Goal: Transaction & Acquisition: Purchase product/service

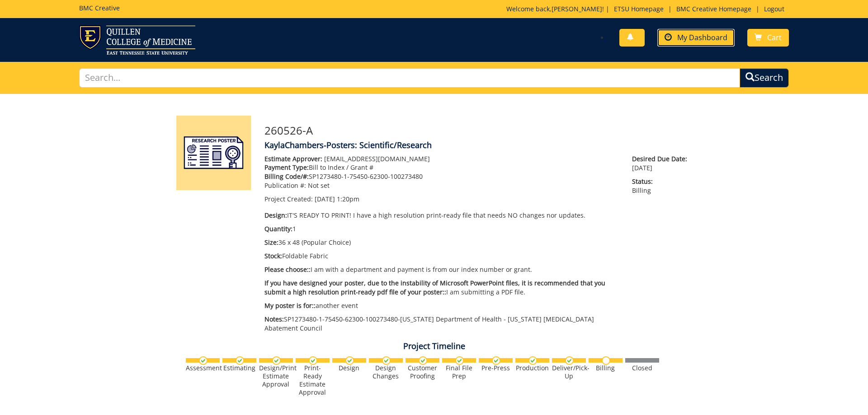
click at [680, 42] on span "My Dashboard" at bounding box center [702, 38] width 50 height 10
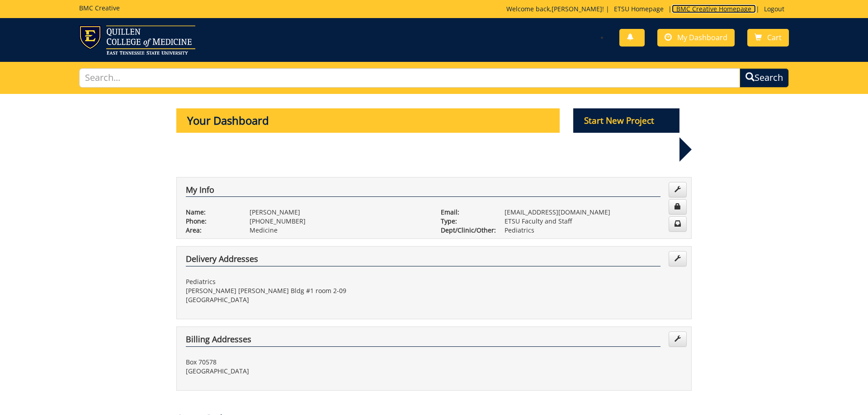
click at [690, 12] on link "BMC Creative Homepage" at bounding box center [714, 9] width 84 height 9
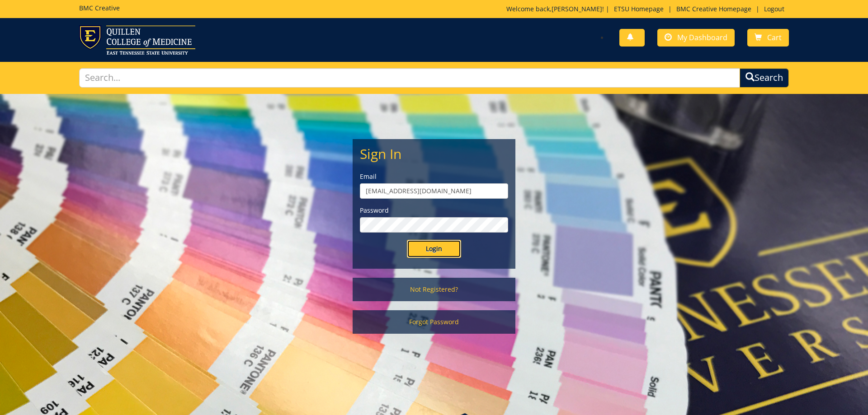
click at [436, 251] on input "Login" at bounding box center [434, 249] width 54 height 18
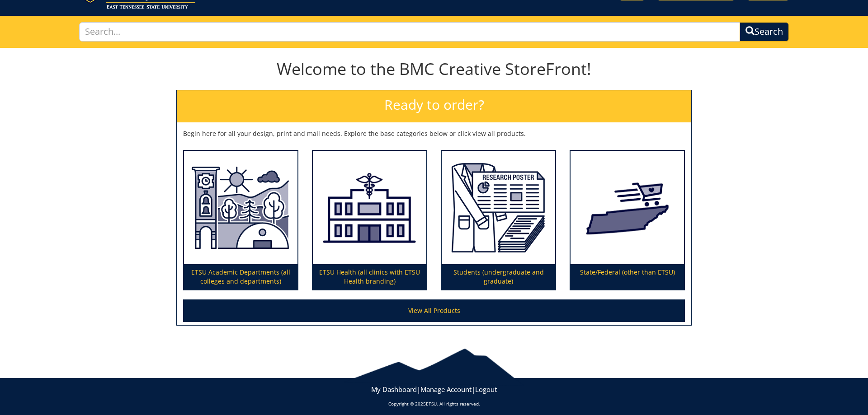
scroll to position [52, 0]
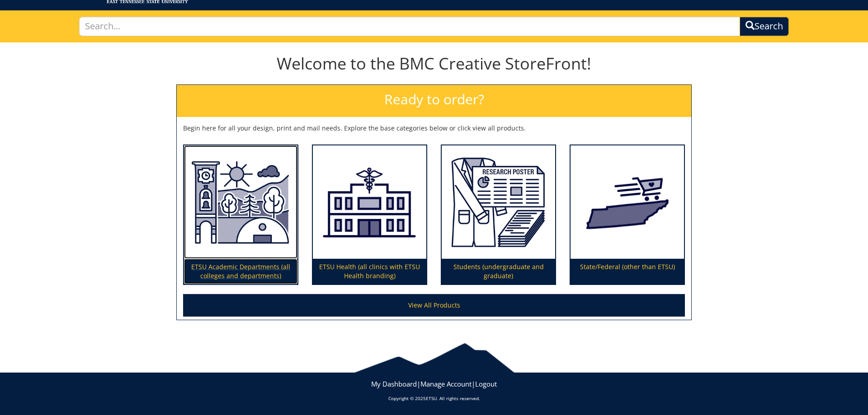
click at [259, 186] on img at bounding box center [240, 203] width 113 height 114
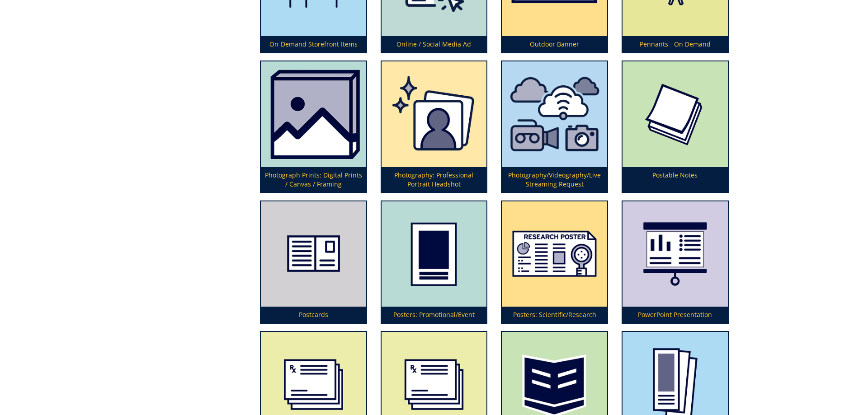
scroll to position [2351, 0]
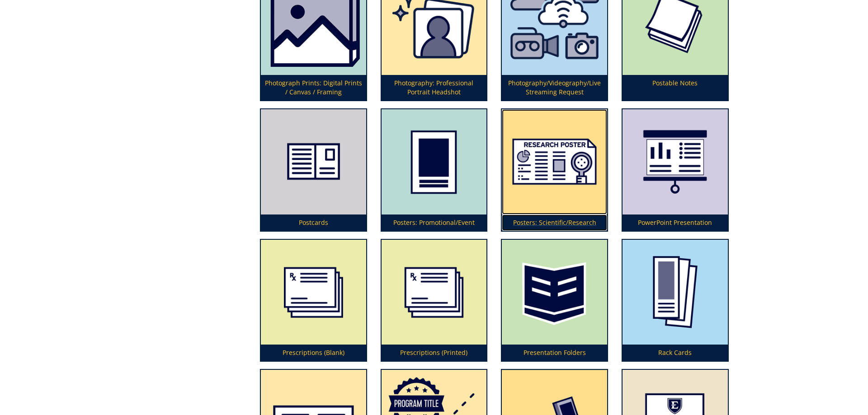
click at [546, 169] on img at bounding box center [554, 161] width 105 height 105
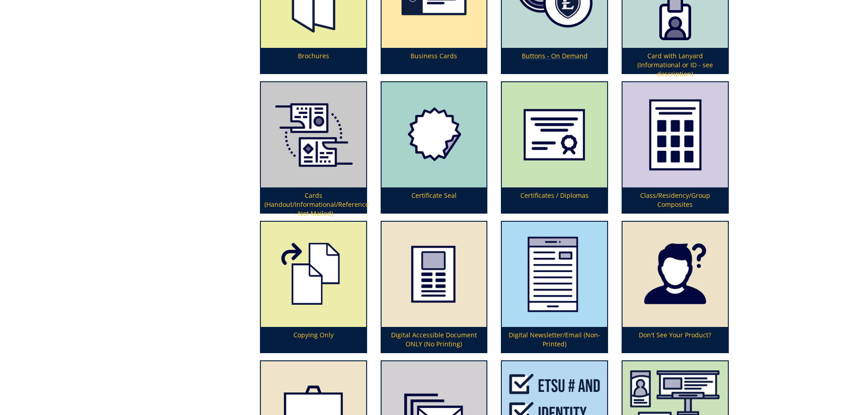
scroll to position [507, 0]
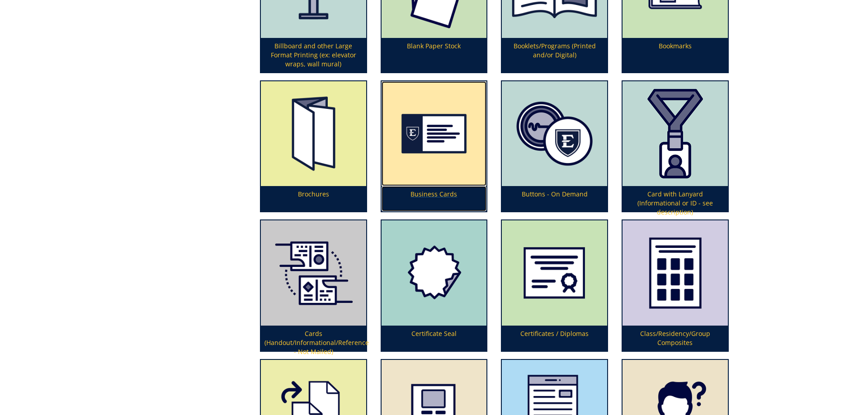
click at [445, 138] on img at bounding box center [433, 133] width 105 height 105
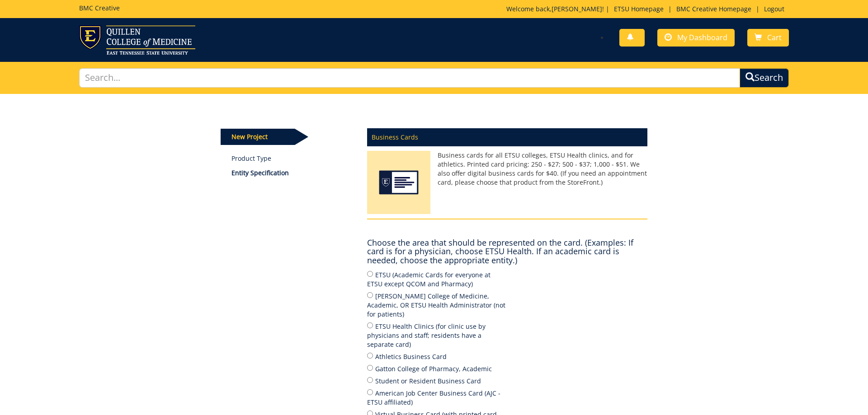
scroll to position [46, 0]
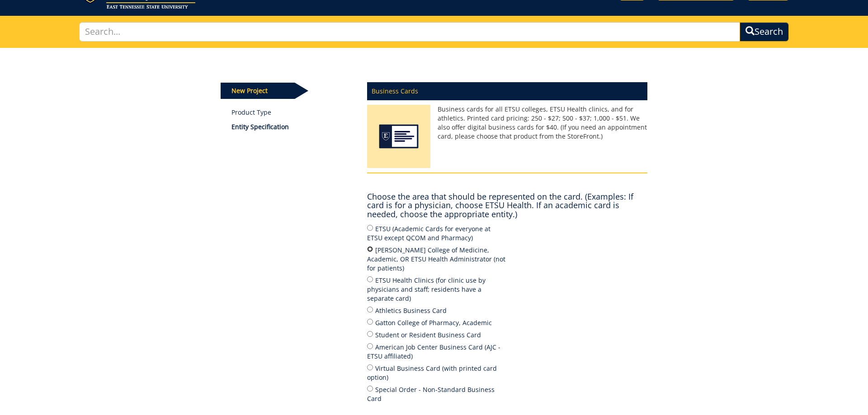
click at [371, 249] on input "[PERSON_NAME] College of Medicine, Academic, OR ETSU Health Administrator (not …" at bounding box center [370, 249] width 6 height 6
radio input "true"
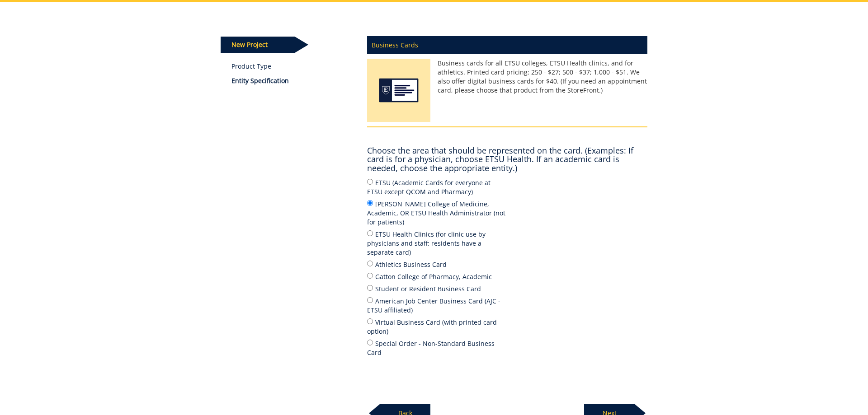
click at [618, 404] on p "Next" at bounding box center [609, 413] width 51 height 18
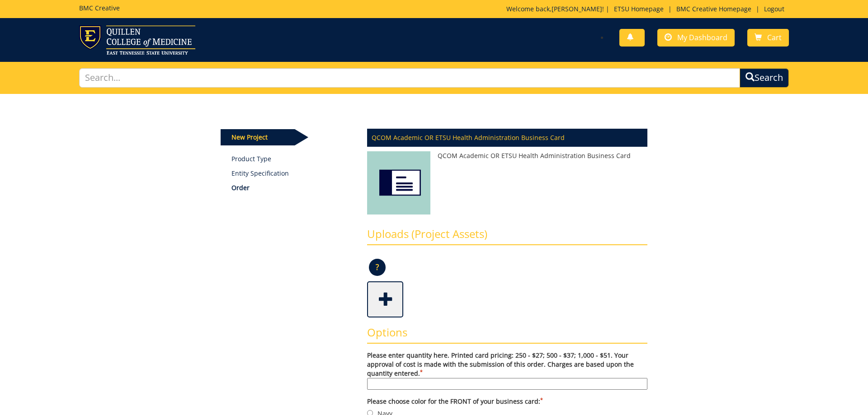
click at [383, 300] on span at bounding box center [386, 299] width 36 height 32
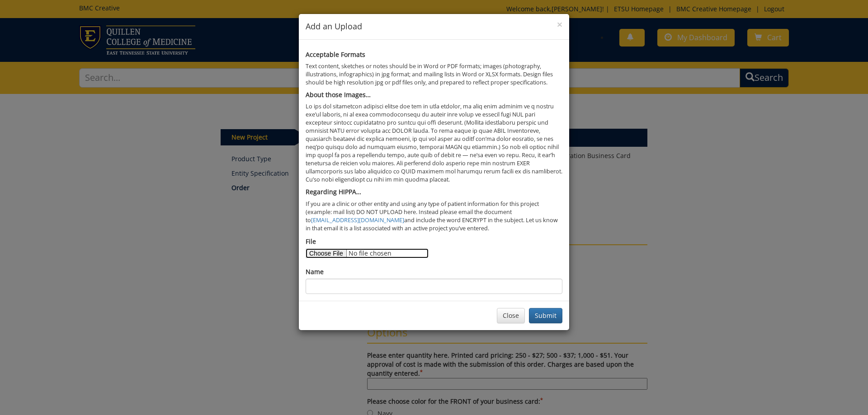
click at [327, 252] on input "File" at bounding box center [366, 254] width 123 height 10
type input "C:\fakepath\2025-09-24 Order form.pdf"
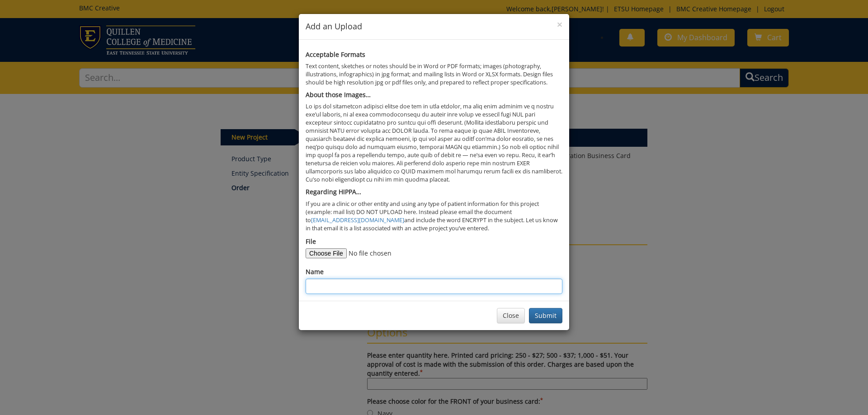
click at [331, 290] on input "Name" at bounding box center [433, 286] width 257 height 15
type input "Ana Maria Abichahine business card order"
click at [547, 315] on button "Submit" at bounding box center [545, 315] width 33 height 15
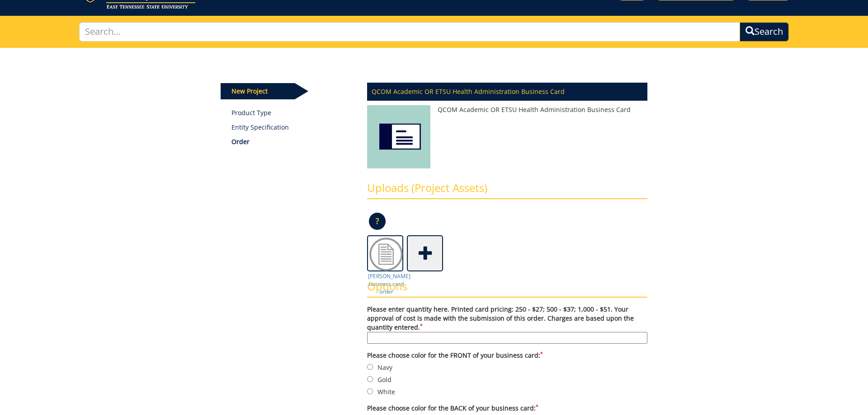
scroll to position [92, 0]
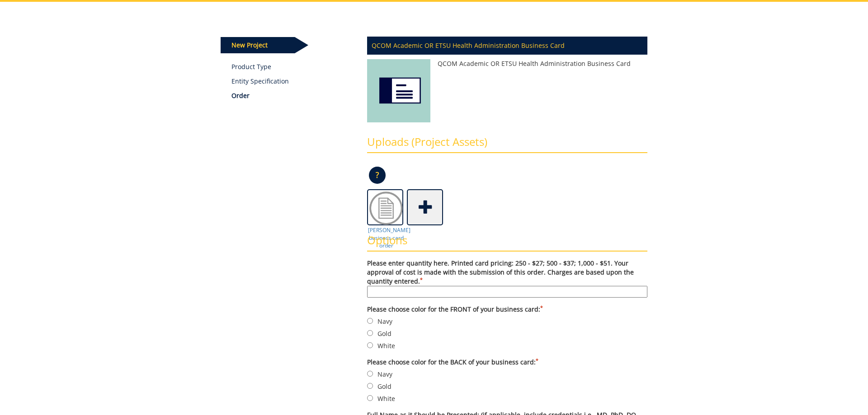
click at [414, 287] on input "Please enter quantity here. Printed card pricing: 250 - $27; 500 - $37; 1,000 -…" at bounding box center [507, 292] width 280 height 12
type input "250"
click at [368, 322] on input "Navy" at bounding box center [370, 321] width 6 height 6
radio input "true"
click at [371, 384] on input "Gold" at bounding box center [370, 386] width 6 height 6
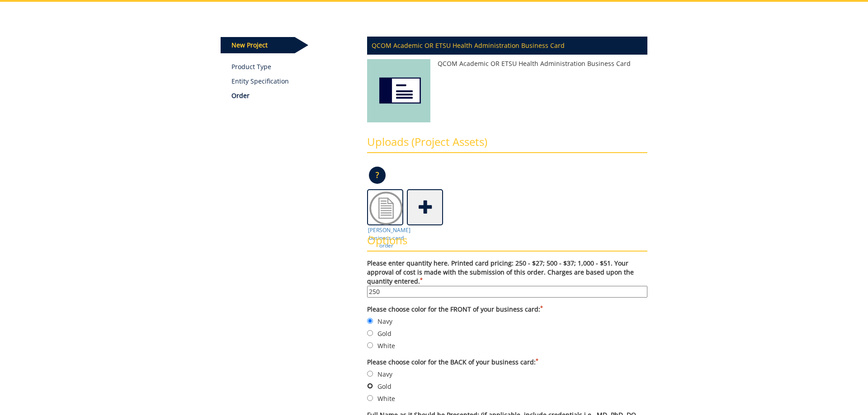
radio input "true"
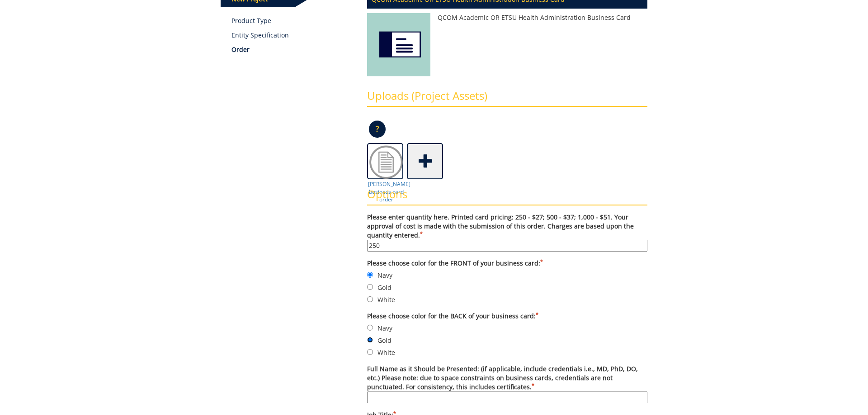
scroll to position [184, 0]
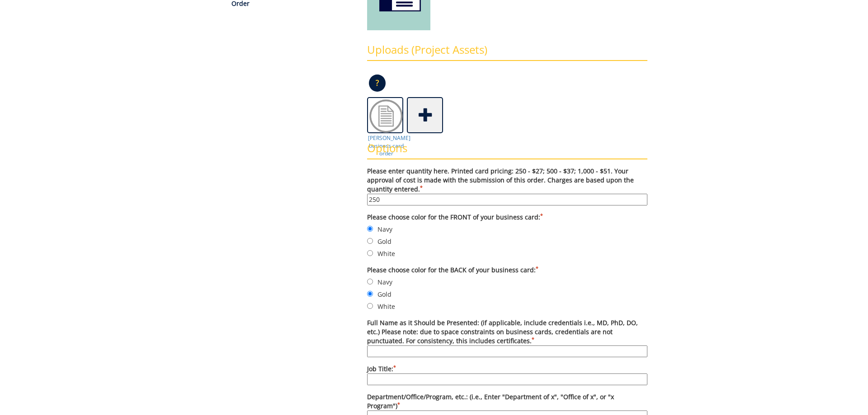
click at [418, 348] on input "Full Name as it Should be Presented: (if applicable, include credentials i.e., …" at bounding box center [507, 352] width 280 height 12
type input "Ana Maria Abichahine, MS"
type input "Program Coordinator"
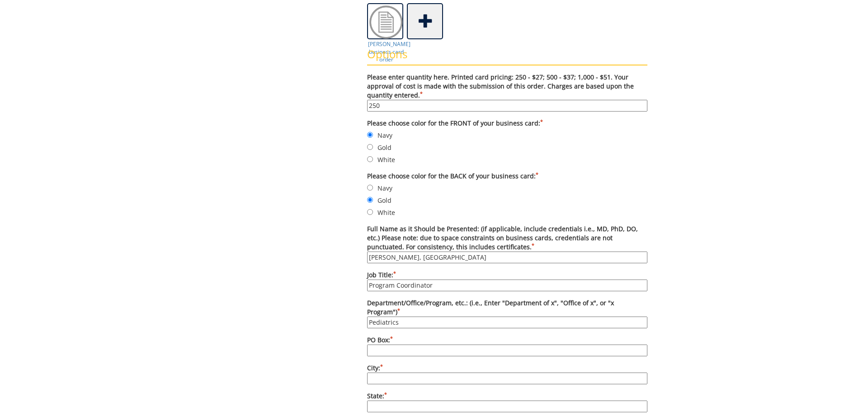
scroll to position [324, 0]
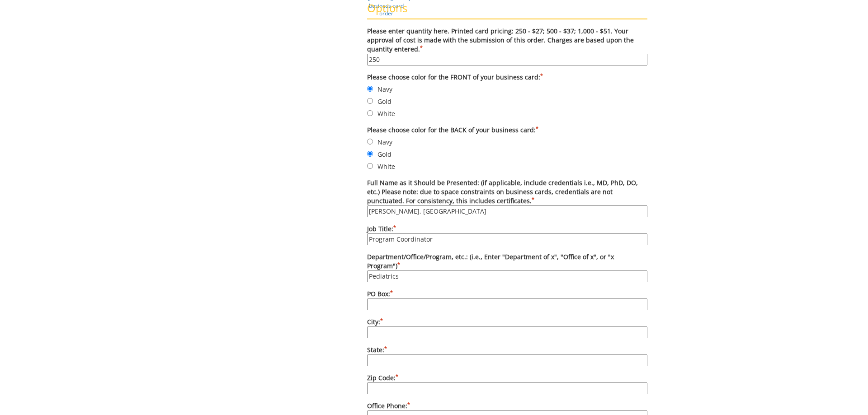
type input "Pediatrics"
click at [409, 300] on input "PO Box: *" at bounding box center [507, 305] width 280 height 12
type input "70578"
type input "[GEOGRAPHIC_DATA]"
type input "TN"
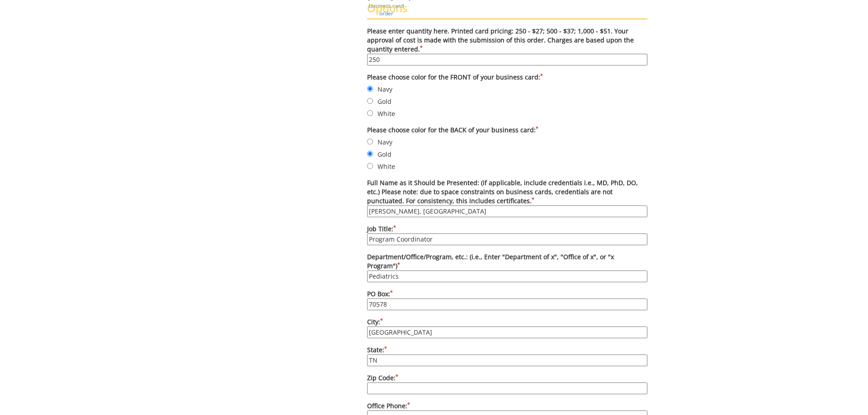
type input "37614"
type input "4234398763"
type input "[EMAIL_ADDRESS][DOMAIN_NAME]"
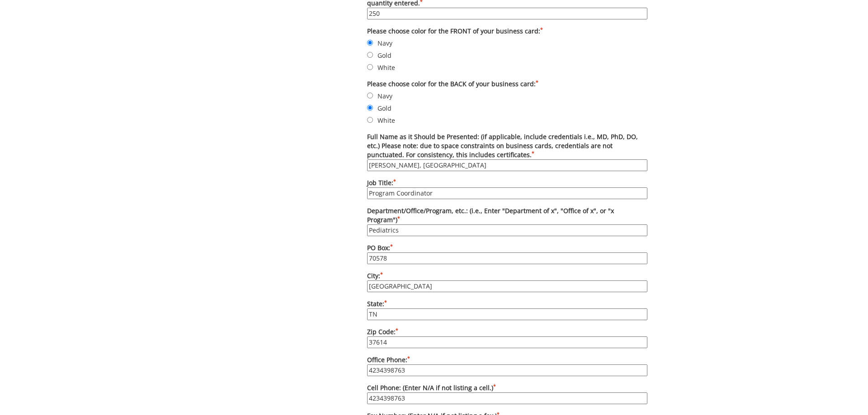
scroll to position [417, 0]
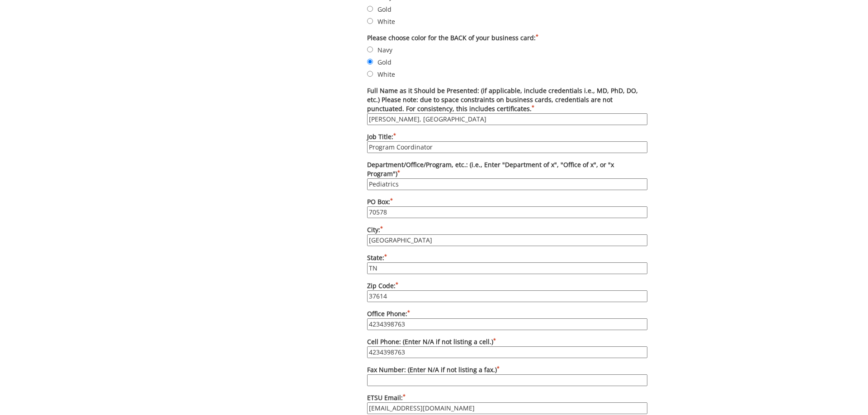
click at [416, 322] on input "4234398763" at bounding box center [507, 325] width 280 height 12
type input "4234396779"
click at [411, 350] on input "4234398763" at bounding box center [507, 353] width 280 height 12
type input "4"
type input "N/A"
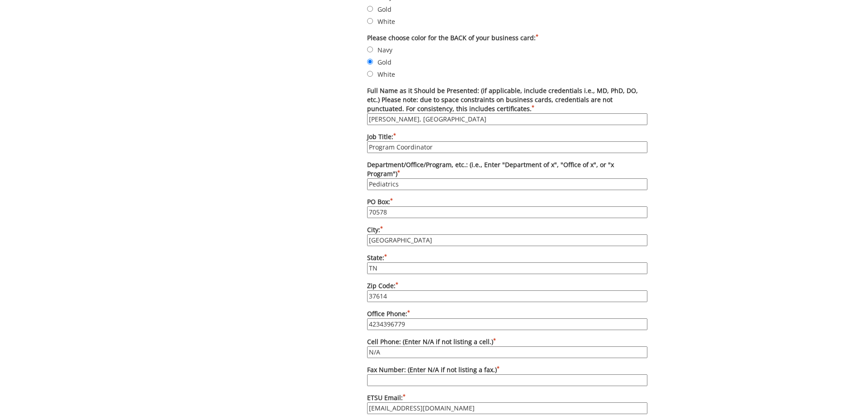
click at [383, 375] on input "Fax Number: (Enter N/A if not listing a fax.) *" at bounding box center [507, 381] width 280 height 12
type input "N/A"
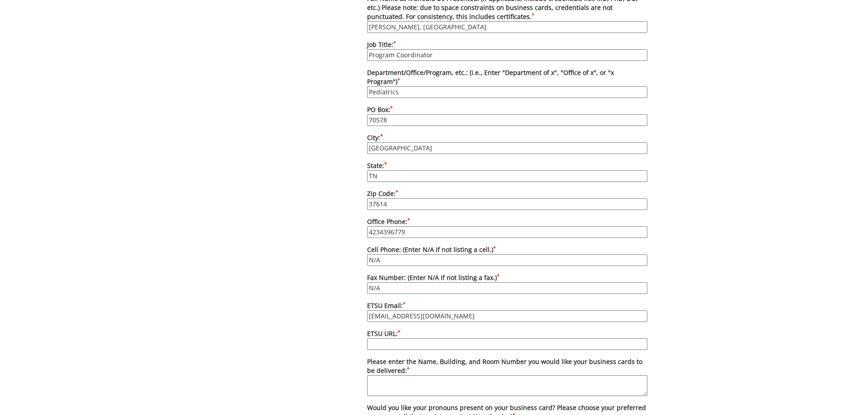
scroll to position [555, 0]
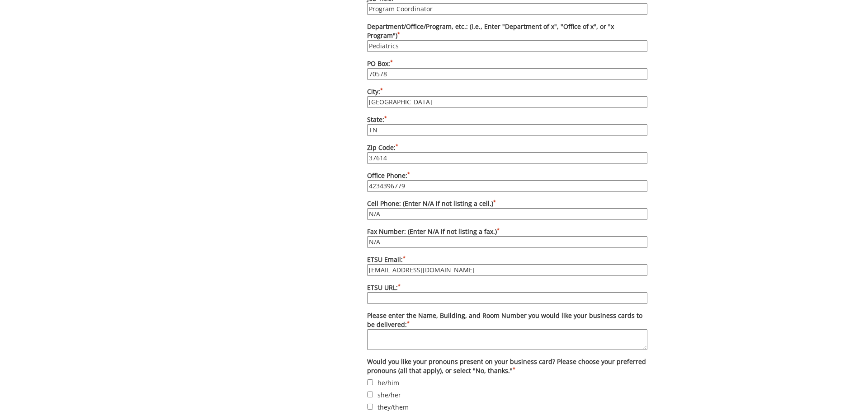
type input "abichahinea@etsu.edu"
click at [426, 292] on input "ETSU URL: *" at bounding box center [507, 298] width 280 height 12
type input "www.etsu.edu/com/pediatrics"
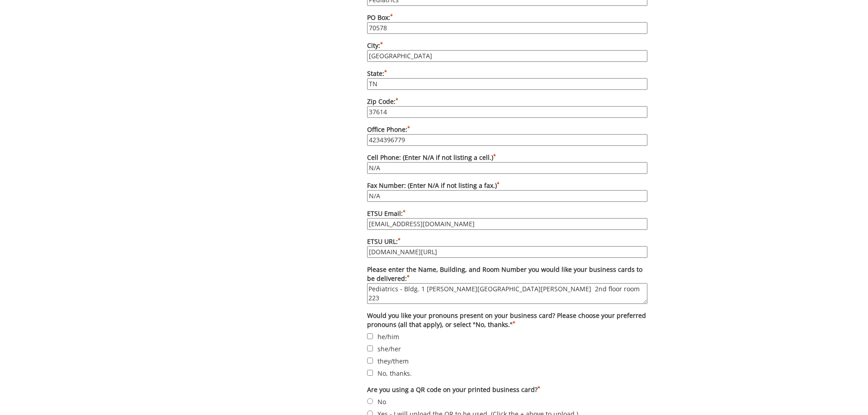
scroll to position [647, 0]
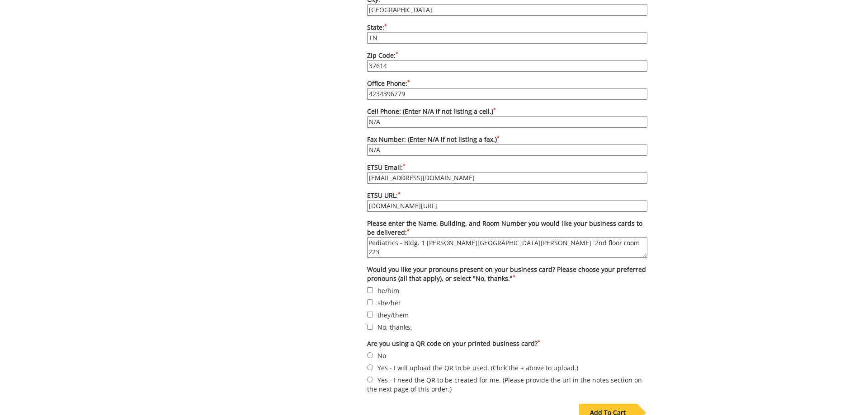
type textarea "Pediatrics - Bldg. 1 Carl Jones Hall 2nd floor room 223"
click at [372, 352] on input "No" at bounding box center [370, 355] width 6 height 6
radio input "true"
click at [372, 324] on input "No, thanks." at bounding box center [370, 327] width 6 height 6
checkbox input "true"
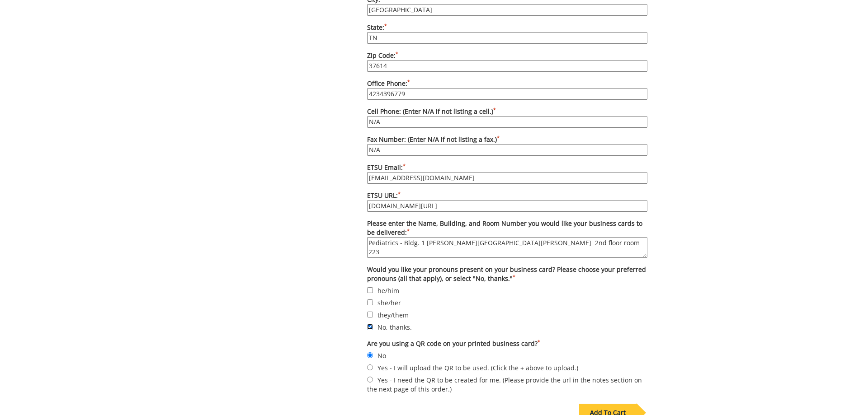
scroll to position [693, 0]
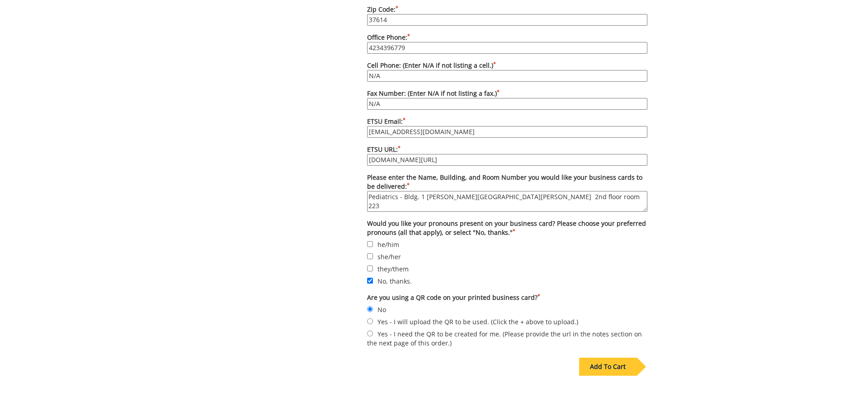
click at [605, 360] on div "Add To Cart" at bounding box center [607, 367] width 57 height 18
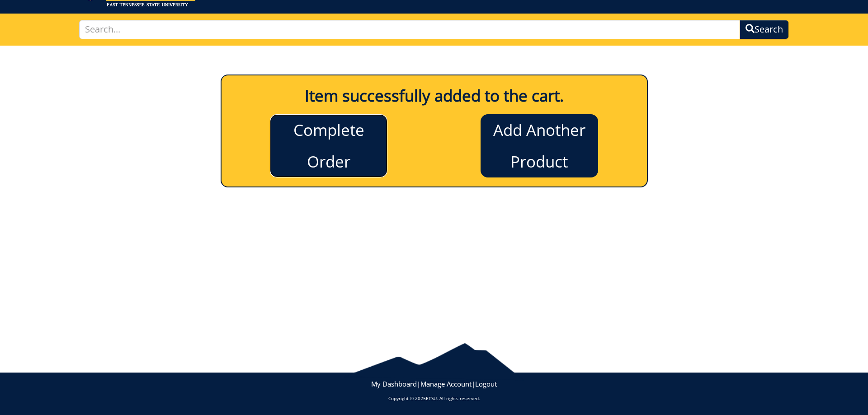
click at [325, 150] on link "Complete Order" at bounding box center [328, 145] width 117 height 63
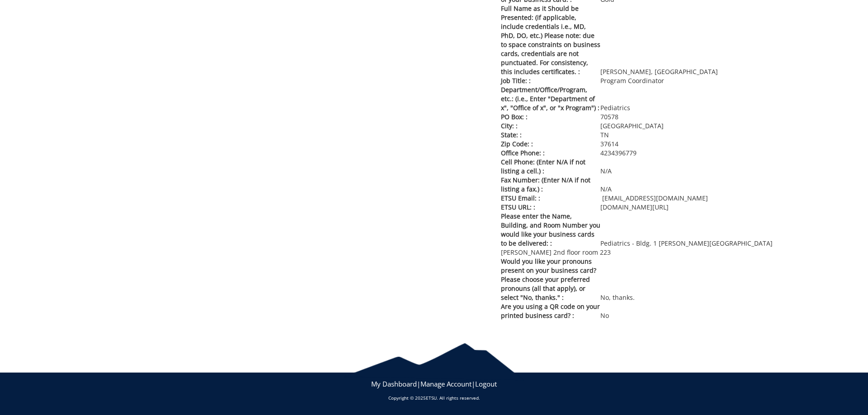
scroll to position [111, 0]
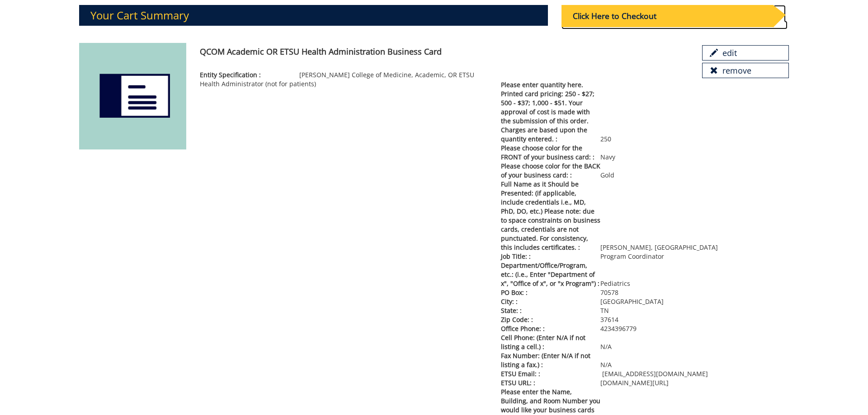
click at [617, 16] on div "Click Here to Checkout" at bounding box center [666, 16] width 211 height 22
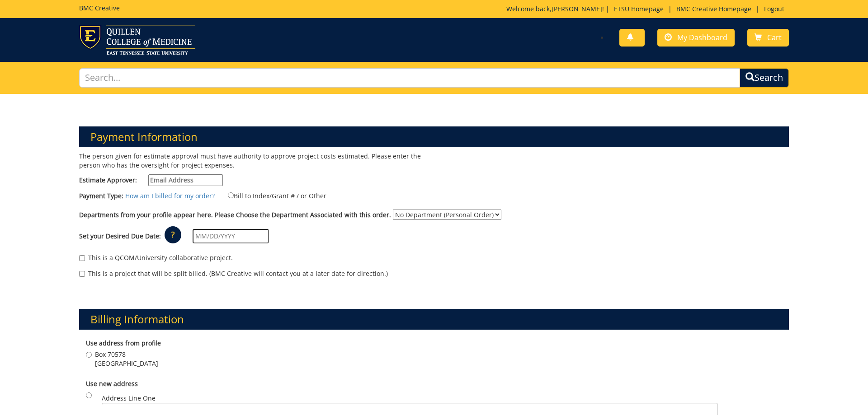
click at [188, 176] on input "Estimate Approver:" at bounding box center [185, 180] width 75 height 12
type input "[EMAIL_ADDRESS][DOMAIN_NAME]"
type input "PO Box 70578"
type input "Department of Pediatrics"
type input "[GEOGRAPHIC_DATA]"
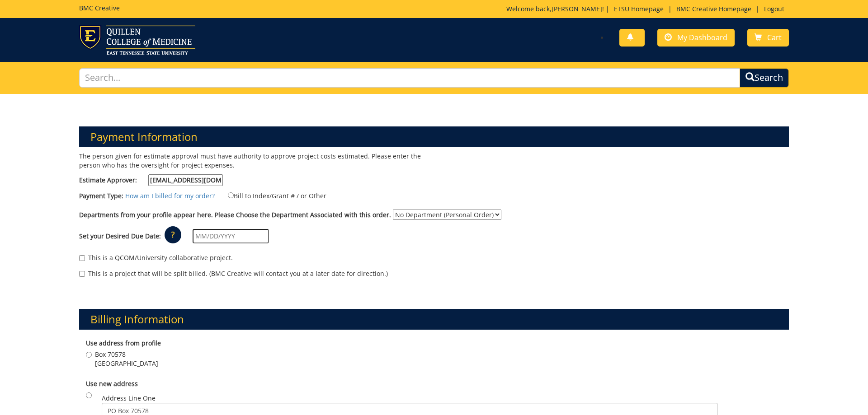
type input "37614"
click at [234, 195] on label "Bill to Index/Grant # / or Other" at bounding box center [271, 196] width 110 height 10
click at [234, 195] on input "Bill to Index/Grant # / or Other" at bounding box center [231, 196] width 6 height 6
radio input "true"
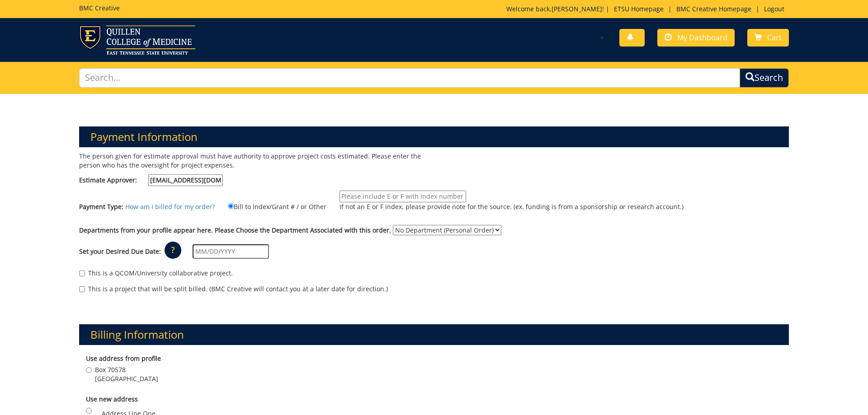
click at [350, 197] on input "If not an E or F index, please provide note for the source. (ex. funding is fro…" at bounding box center [402, 197] width 127 height 12
type input "20-62300-100000-100-74160-250-112-103-999-999-99"
click at [393, 225] on select "No Department (Personal Order) Pediatrics" at bounding box center [447, 230] width 108 height 10
select select "248"
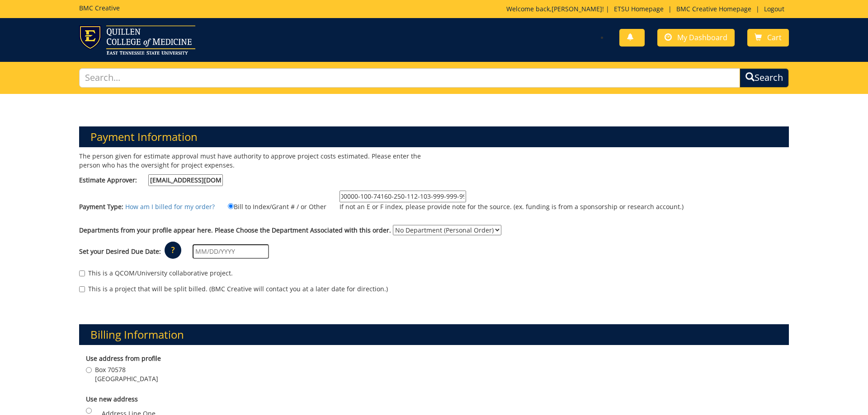
click option "Pediatrics" at bounding box center [0, 0] width 0 height 0
click at [221, 249] on input "text" at bounding box center [231, 251] width 76 height 14
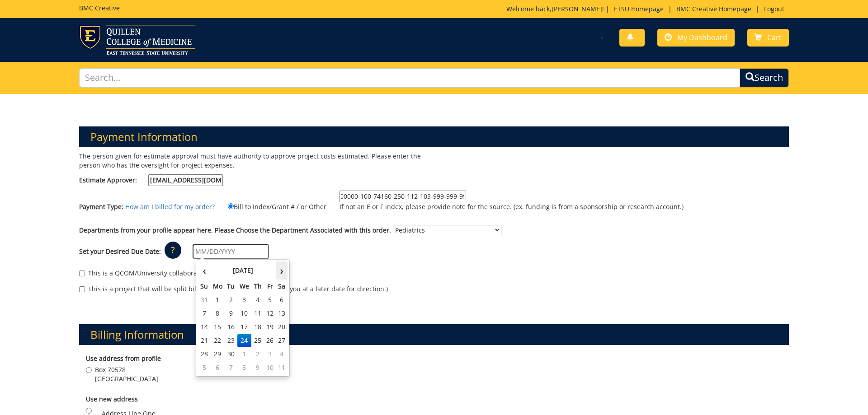
click at [281, 274] on th "›" at bounding box center [282, 271] width 12 height 18
click at [216, 311] on td "6" at bounding box center [217, 314] width 14 height 14
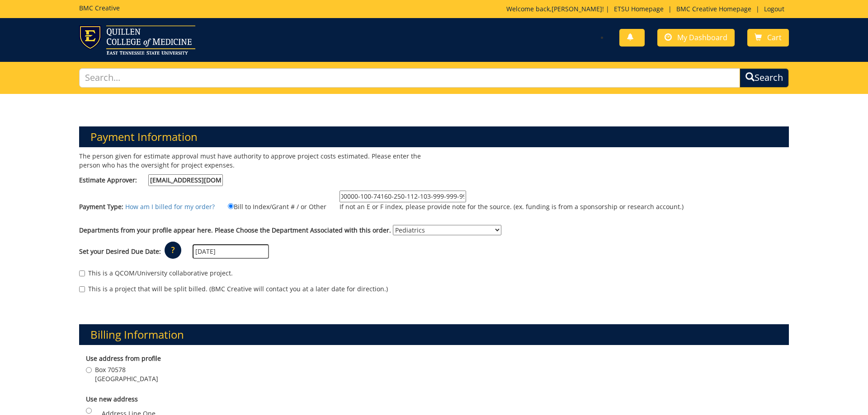
click at [213, 253] on input "[DATE]" at bounding box center [231, 251] width 76 height 14
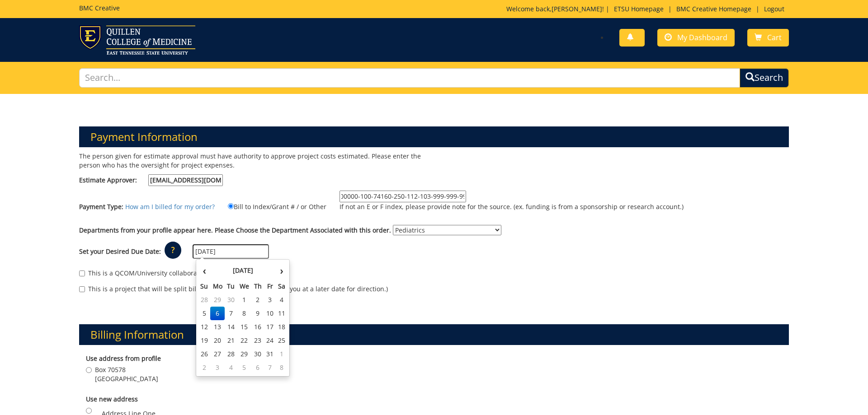
click at [250, 250] on input "[DATE]" at bounding box center [231, 251] width 76 height 14
click at [244, 300] on td "1" at bounding box center [244, 300] width 14 height 14
type input "[DATE]"
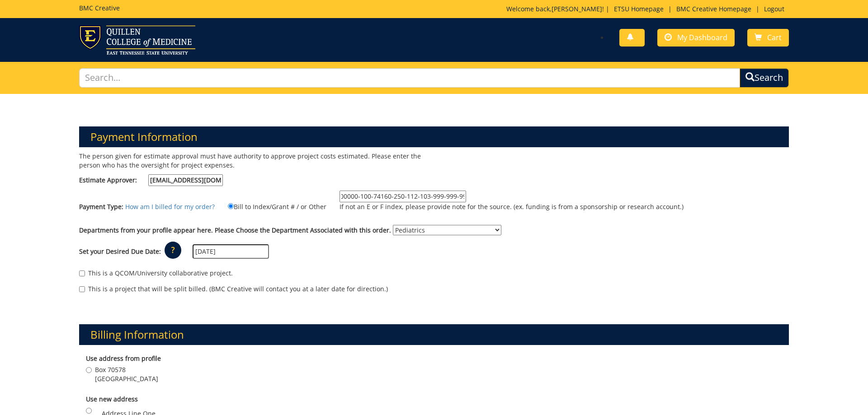
scroll to position [46, 0]
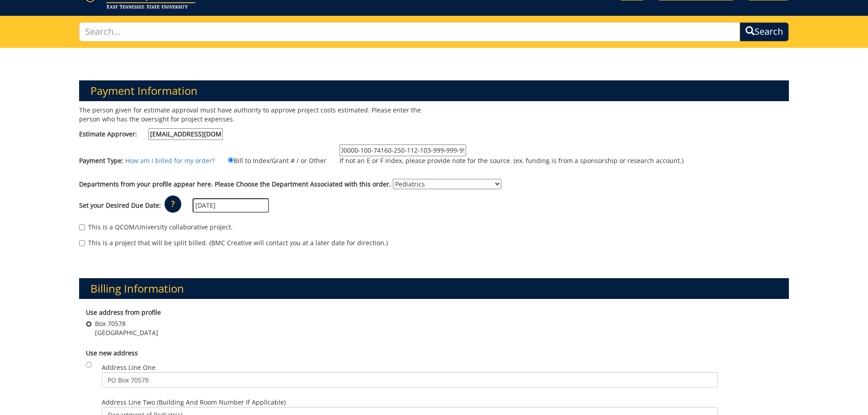
click at [89, 324] on input "Box [GEOGRAPHIC_DATA]" at bounding box center [89, 324] width 6 height 6
radio input "true"
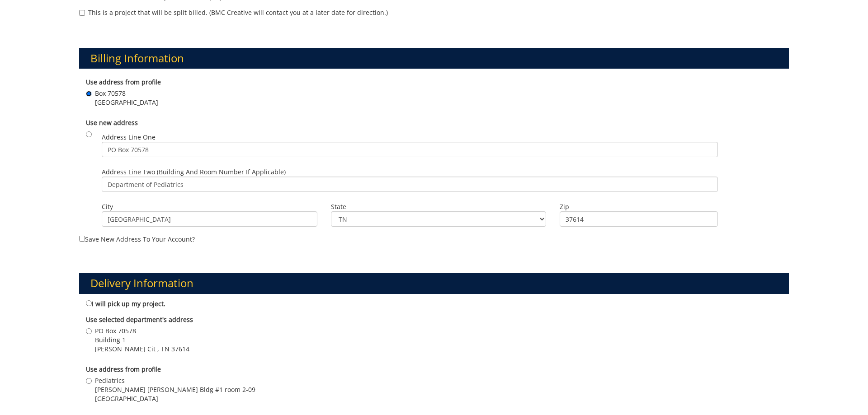
scroll to position [323, 0]
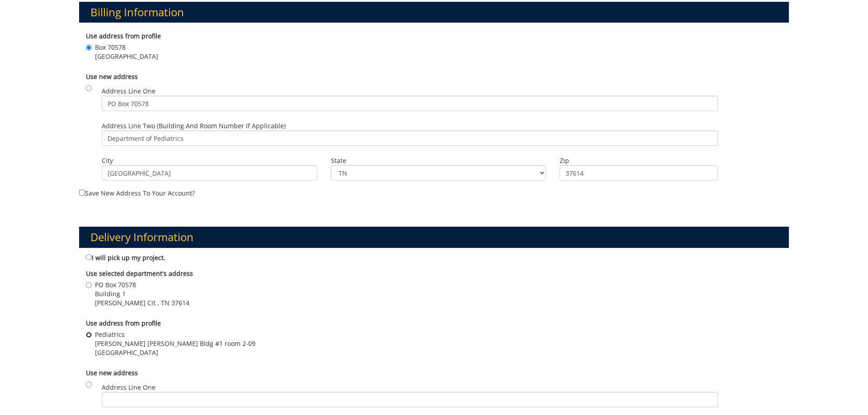
click at [90, 334] on input "Pediatrics [PERSON_NAME][GEOGRAPHIC_DATA][PERSON_NAME] Bldg #1 room 2-09 [GEOGR…" at bounding box center [89, 335] width 6 height 6
radio input "true"
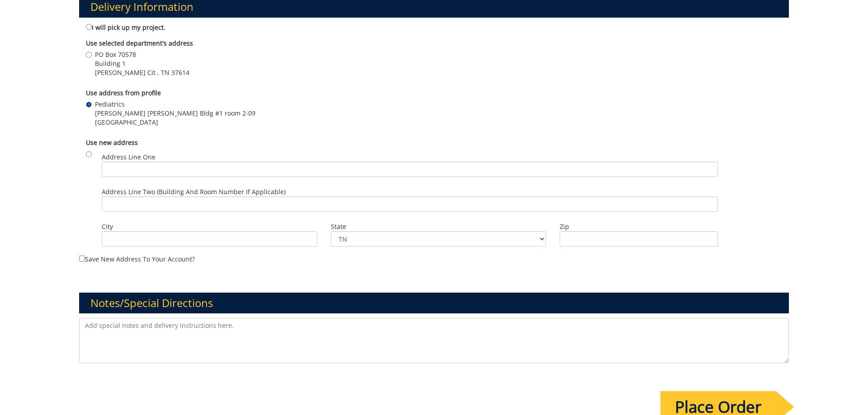
scroll to position [645, 0]
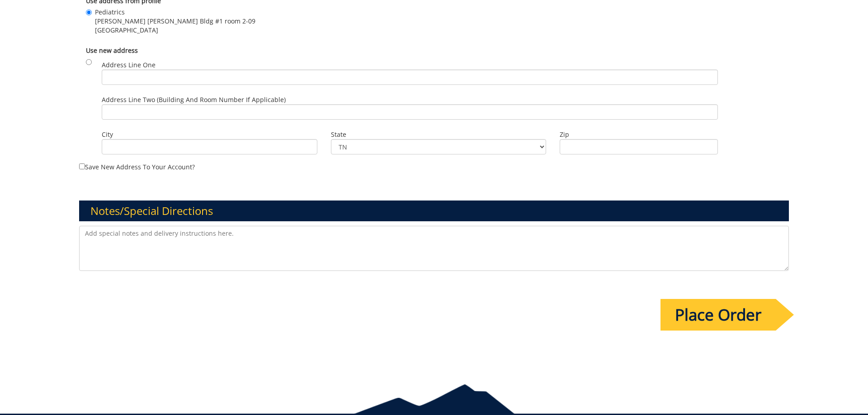
click at [719, 305] on input "Place Order" at bounding box center [717, 315] width 115 height 32
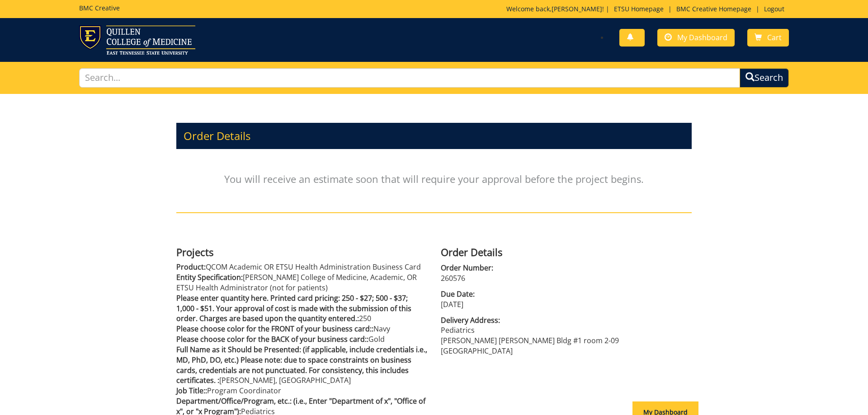
scroll to position [138, 0]
